Goal: Check status: Check status

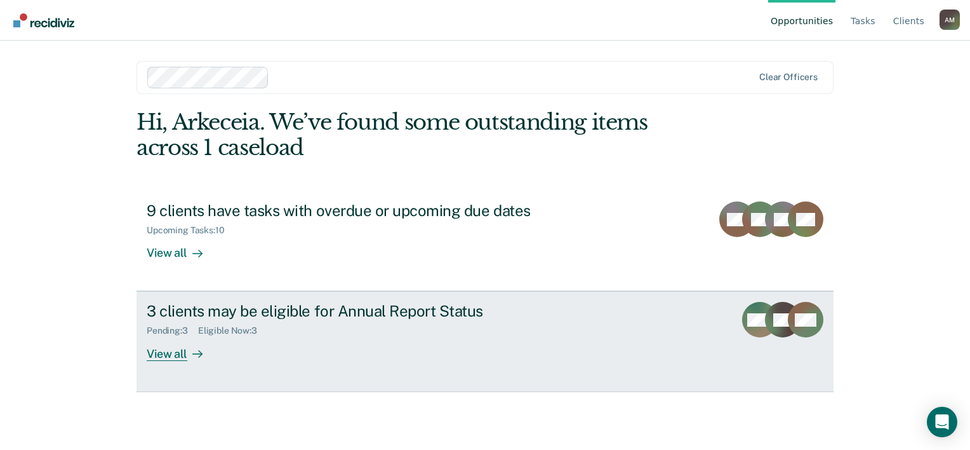
click at [177, 361] on div "View all" at bounding box center [182, 348] width 71 height 25
